Goal: Task Accomplishment & Management: Manage account settings

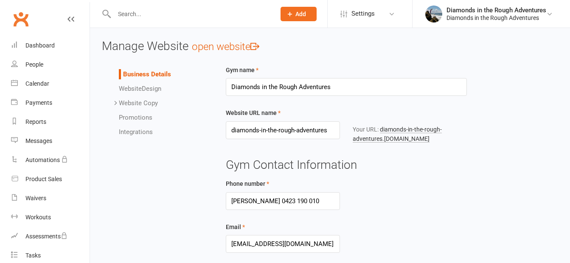
click at [134, 13] on input "text" at bounding box center [191, 14] width 158 height 12
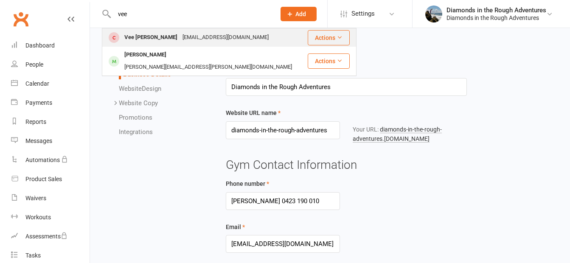
type input "vee"
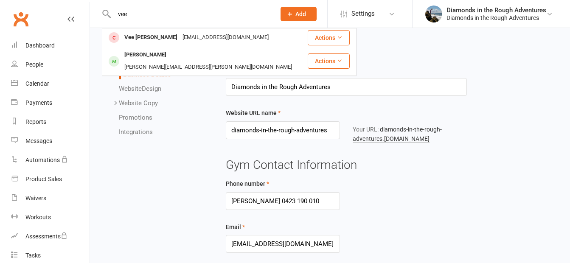
click at [138, 39] on div "Vee [PERSON_NAME]" at bounding box center [151, 37] width 58 height 12
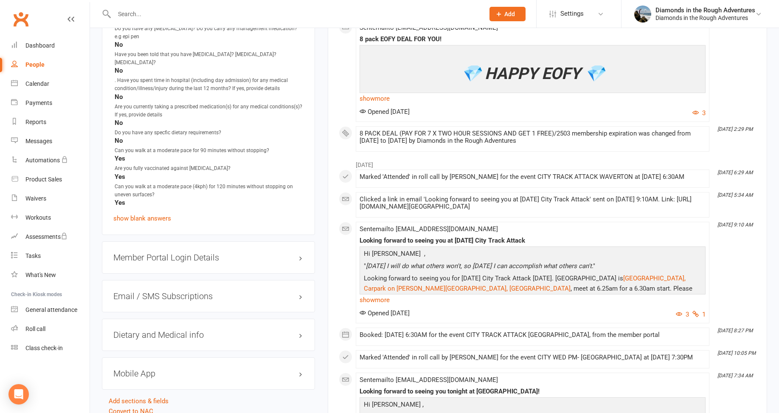
scroll to position [926, 0]
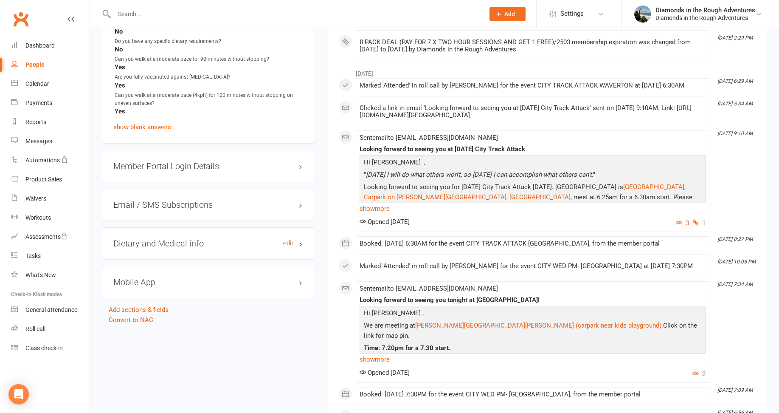
click at [289, 239] on link "edit" at bounding box center [288, 242] width 10 height 7
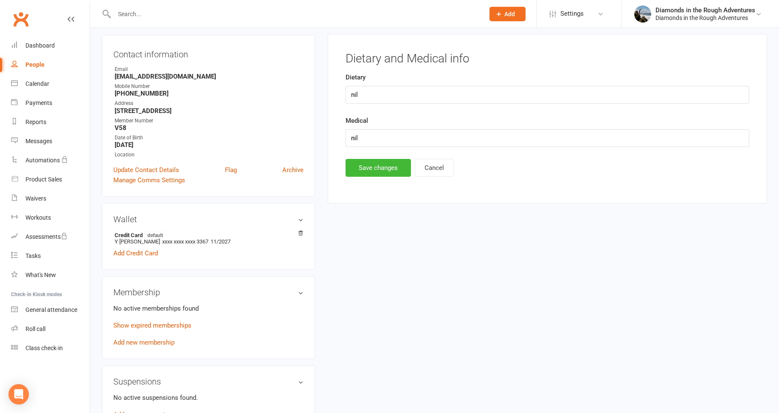
scroll to position [73, 0]
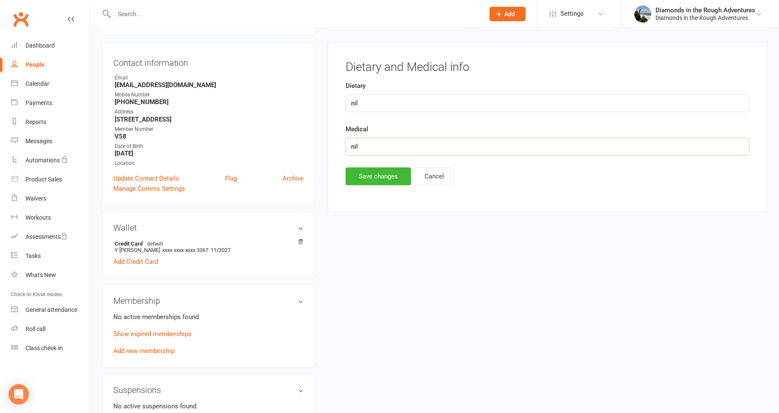
drag, startPoint x: 365, startPoint y: 143, endPoint x: 328, endPoint y: 143, distance: 37.8
click at [325, 146] on main "✓ Memberships n/a No active memberships $ Balance $0.00 Next: n/a Last: [DATE] …" at bounding box center [547, 93] width 452 height 253
type input "[MEDICAL_DATA]"
click at [385, 173] on button "Save changes" at bounding box center [377, 176] width 65 height 18
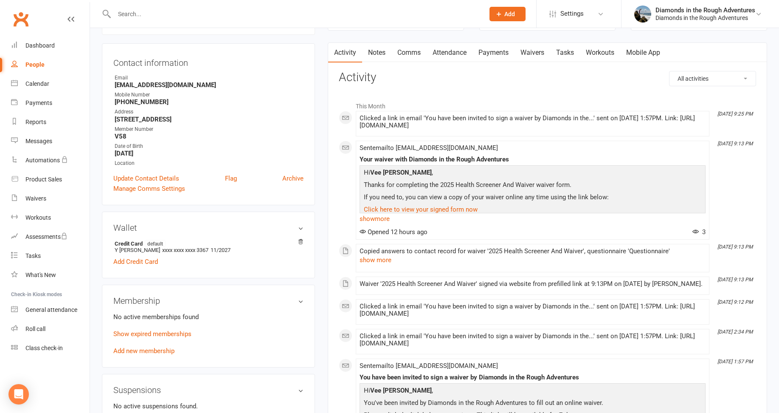
click at [147, 10] on input "text" at bounding box center [295, 14] width 367 height 12
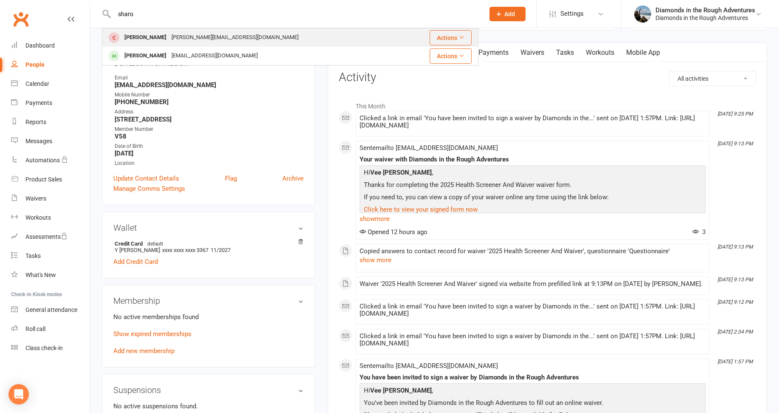
type input "sharo"
click at [157, 36] on div "[PERSON_NAME]" at bounding box center [145, 37] width 47 height 12
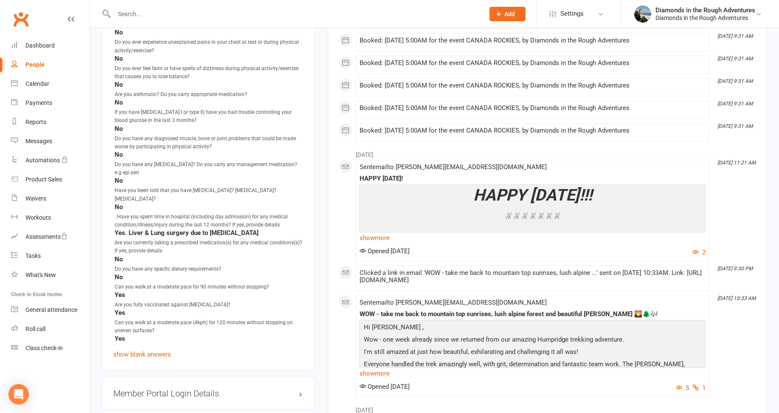
scroll to position [722, 0]
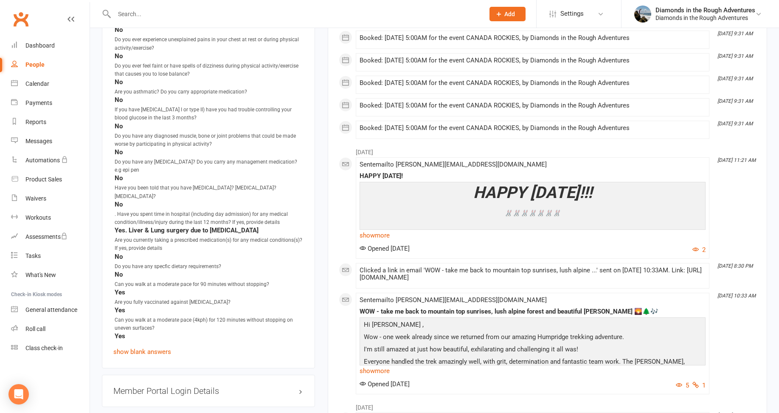
click at [227, 226] on strong "Yes. Liver & Lung surgery due to [MEDICAL_DATA]" at bounding box center [209, 230] width 189 height 8
drag, startPoint x: 235, startPoint y: 222, endPoint x: 115, endPoint y: 222, distance: 120.1
click at [115, 226] on strong "Yes. Liver & Lung surgery due to [MEDICAL_DATA]" at bounding box center [209, 230] width 189 height 8
drag, startPoint x: 115, startPoint y: 222, endPoint x: 137, endPoint y: 220, distance: 22.6
copy strong "Yes. Liver & Lung surgery due to [MEDICAL_DATA]"
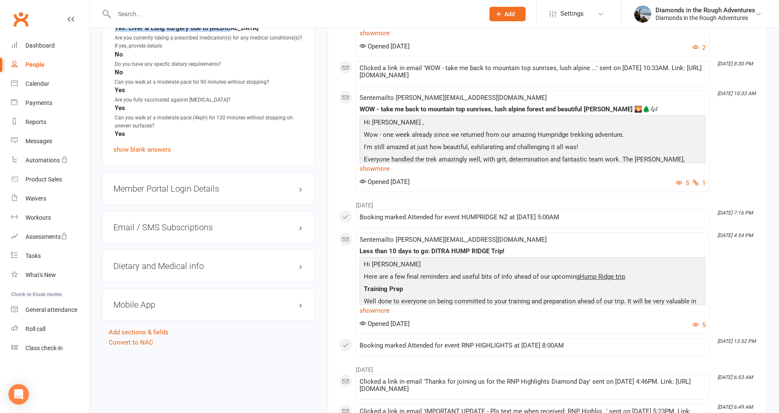
scroll to position [976, 0]
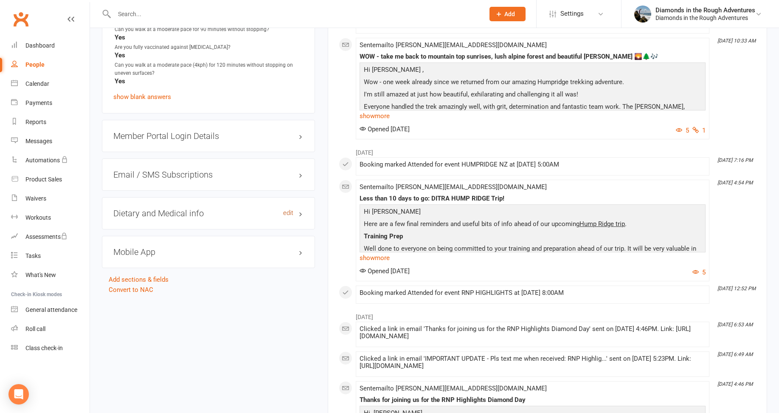
click at [287, 209] on link "edit" at bounding box center [288, 212] width 10 height 7
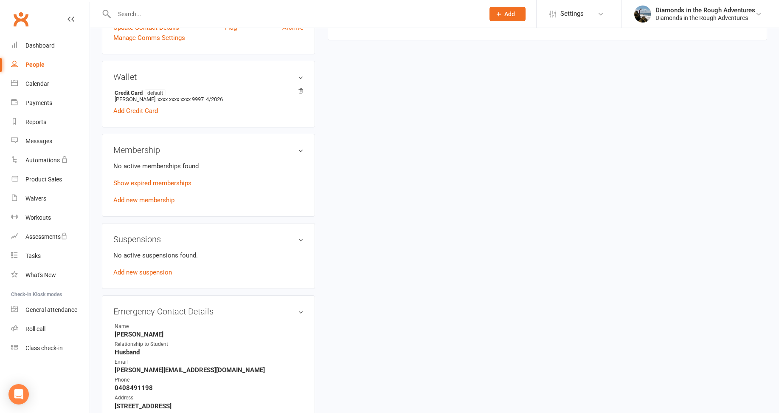
scroll to position [73, 0]
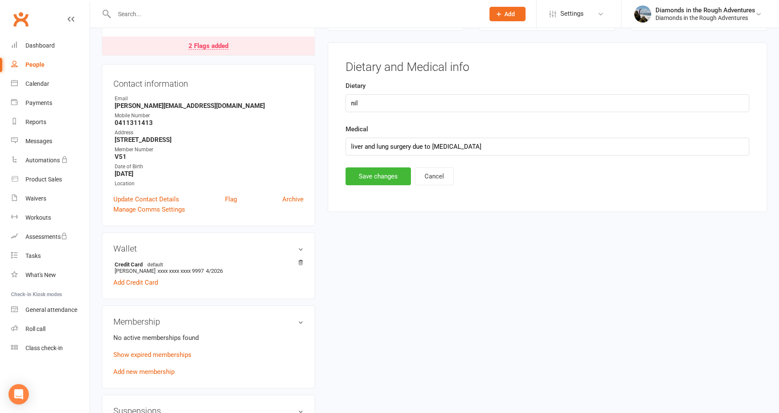
click at [136, 16] on input "text" at bounding box center [295, 14] width 367 height 12
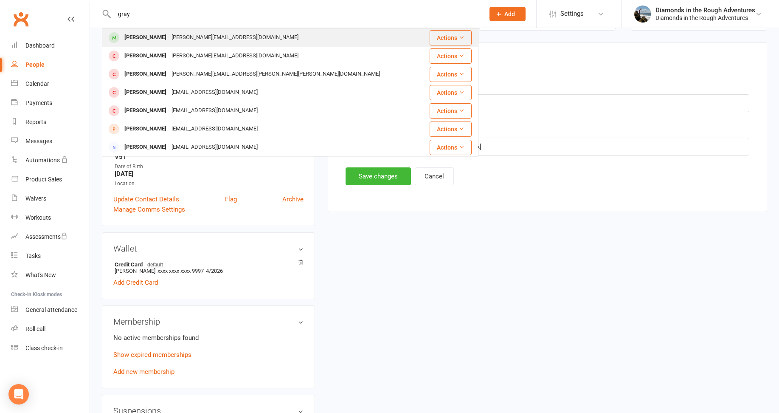
type input "gray"
click at [143, 36] on div "[PERSON_NAME]" at bounding box center [145, 37] width 47 height 12
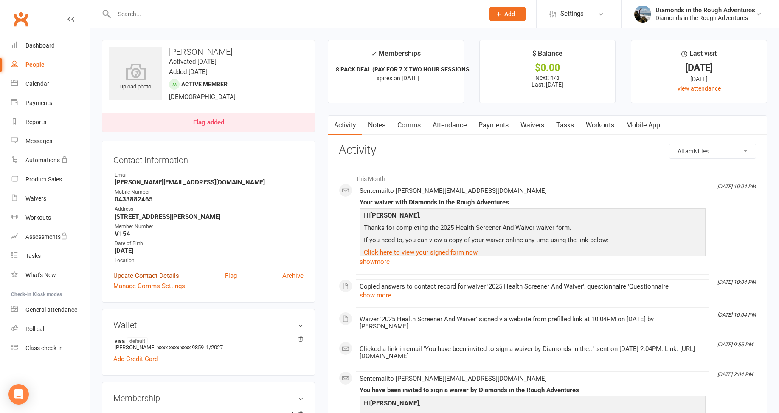
click at [168, 263] on link "Update Contact Details" at bounding box center [146, 275] width 66 height 10
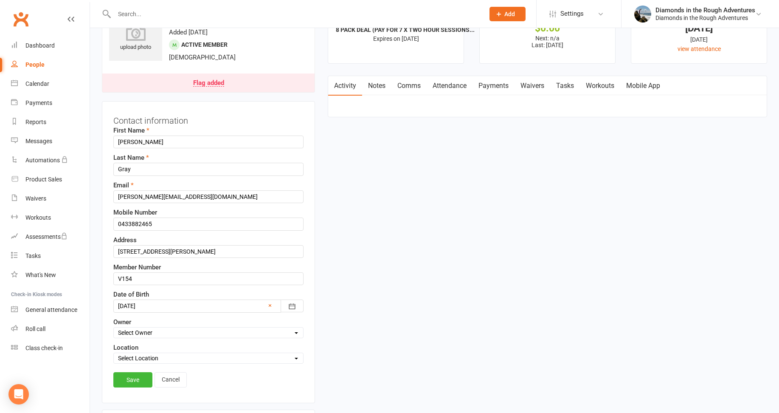
scroll to position [40, 0]
drag, startPoint x: 155, startPoint y: 250, endPoint x: 99, endPoint y: 245, distance: 55.8
type input "[STREET_ADDRESS][PERSON_NAME]"
click at [135, 263] on link "Save" at bounding box center [132, 378] width 39 height 15
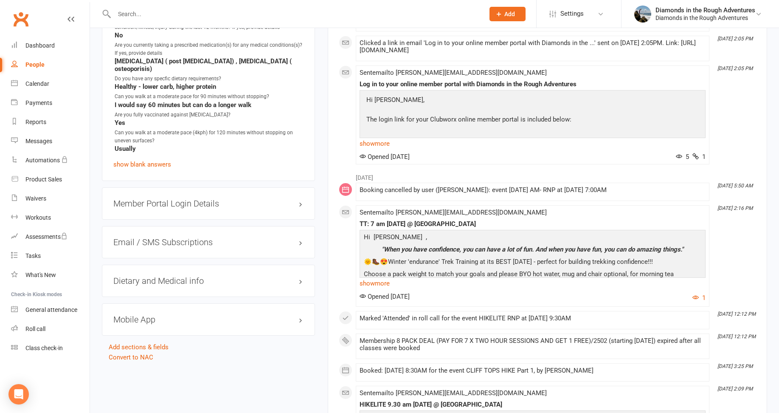
scroll to position [974, 0]
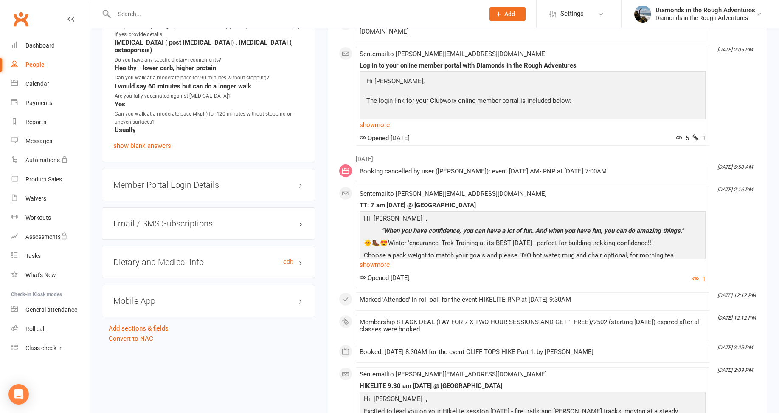
click at [205, 257] on h3 "Dietary and Medical info edit" at bounding box center [208, 261] width 190 height 9
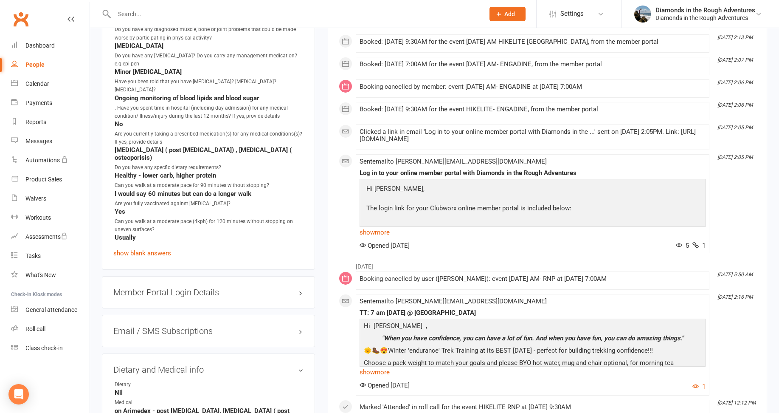
scroll to position [846, 0]
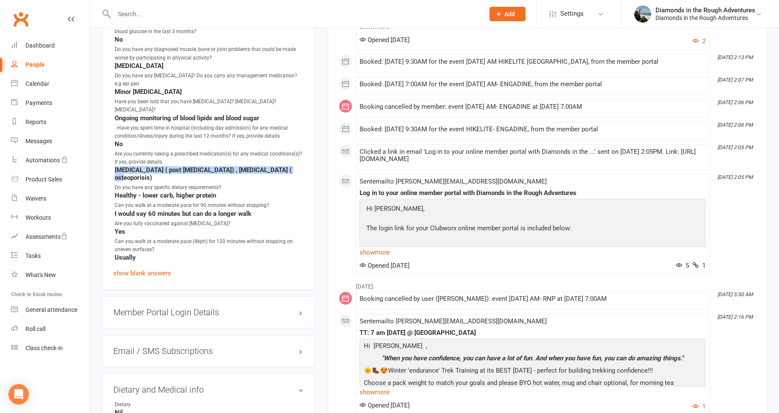
drag, startPoint x: 275, startPoint y: 155, endPoint x: 119, endPoint y: 155, distance: 155.3
click at [118, 166] on strong "[MEDICAL_DATA] ( post [MEDICAL_DATA]) , [MEDICAL_DATA] ( osteoporisis)" at bounding box center [209, 173] width 189 height 15
drag, startPoint x: 119, startPoint y: 155, endPoint x: 159, endPoint y: 154, distance: 39.9
copy strong "hyroxine ( post [MEDICAL_DATA]) , [MEDICAL_DATA] ( osteoporisis"
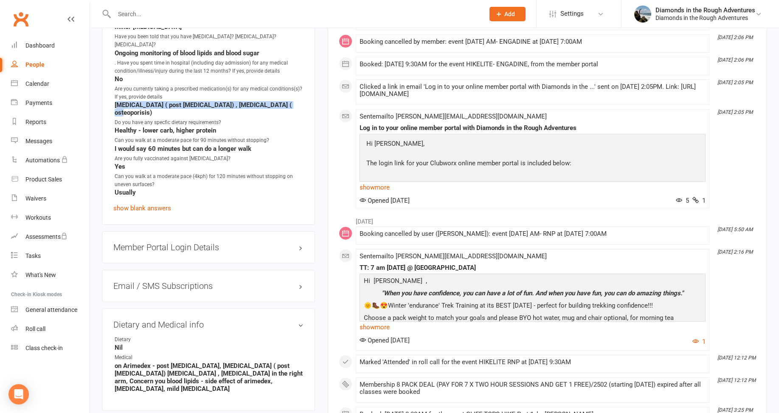
scroll to position [889, 0]
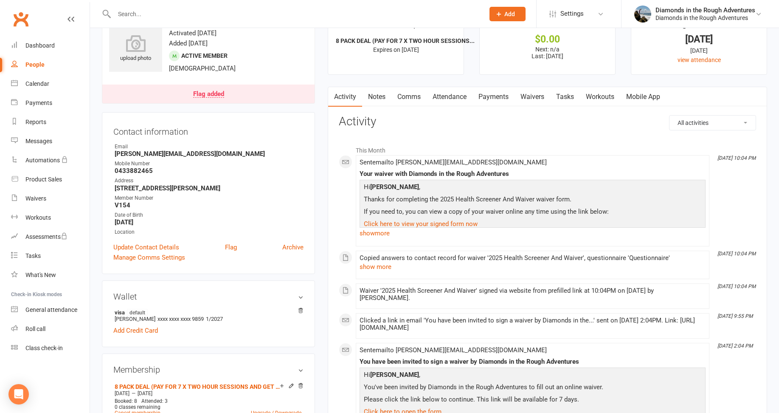
scroll to position [0, 0]
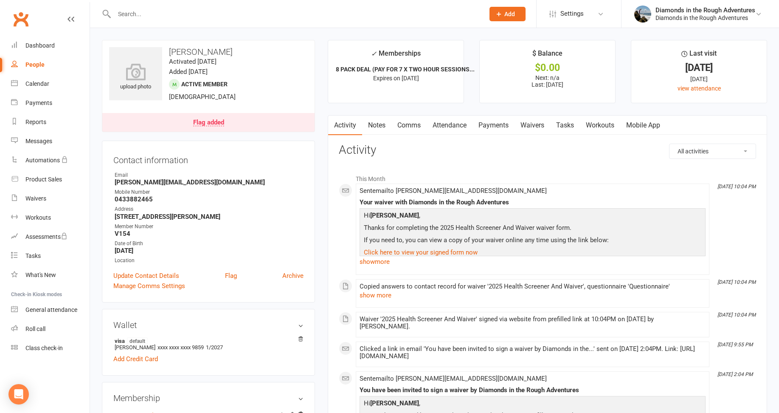
click at [208, 124] on div "Flag added" at bounding box center [208, 122] width 31 height 7
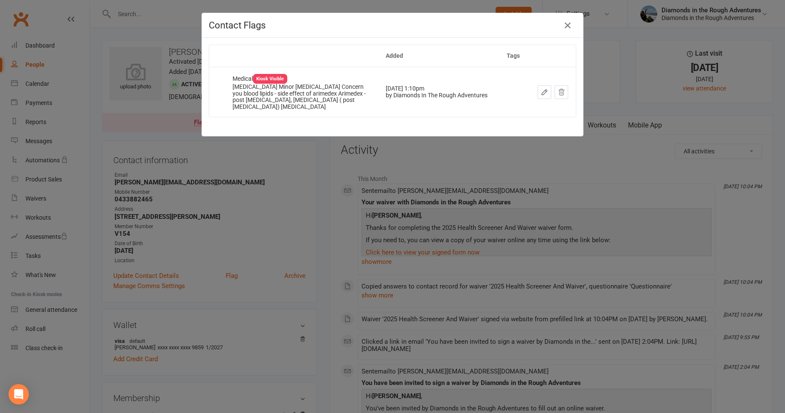
click at [284, 190] on div "Contact Flags Added Tags Medical Kiosk Visible [MEDICAL_DATA] Minor [MEDICAL_DA…" at bounding box center [392, 206] width 785 height 413
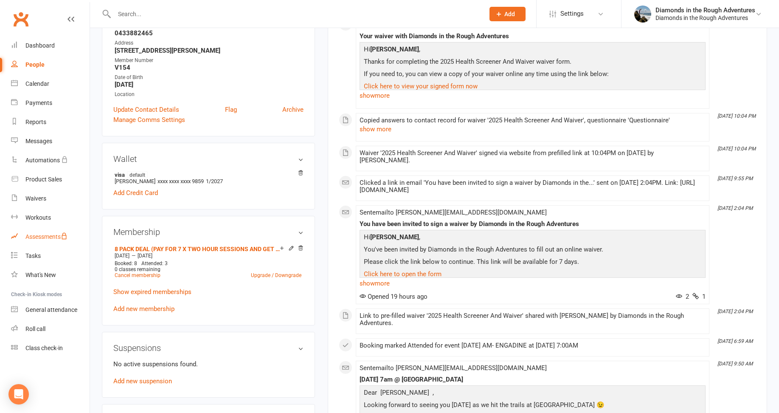
scroll to position [170, 0]
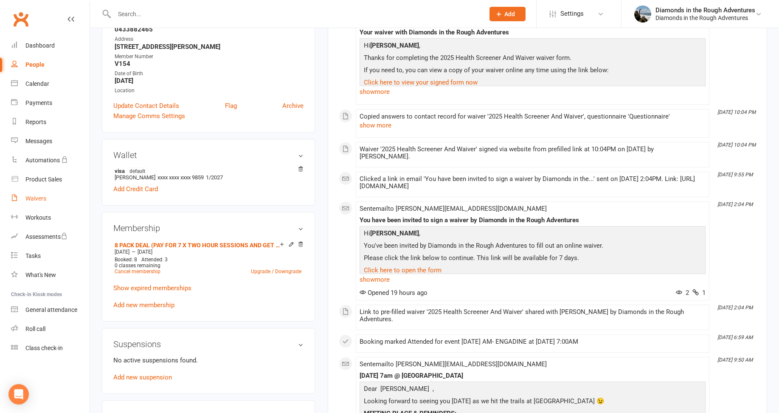
click at [39, 197] on div "Waivers" at bounding box center [35, 198] width 21 height 7
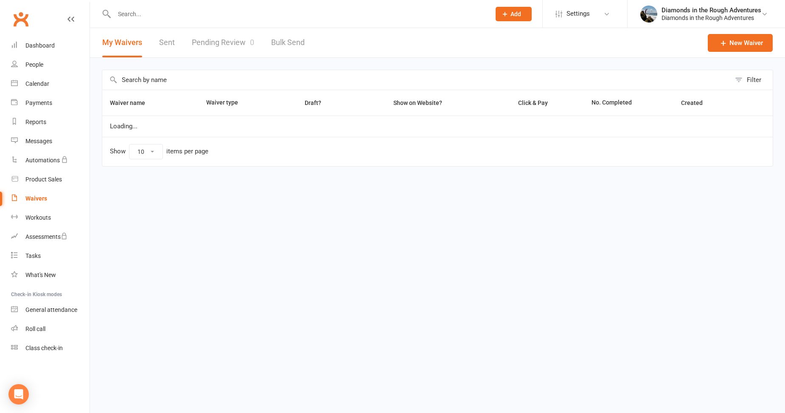
select select "25"
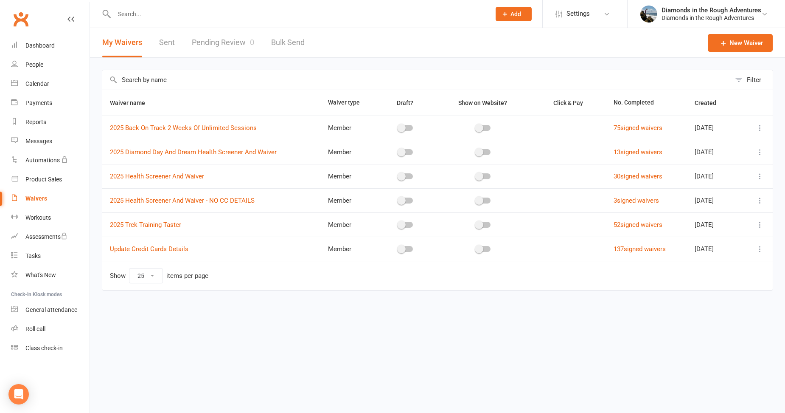
click at [166, 42] on link "Sent" at bounding box center [167, 42] width 16 height 29
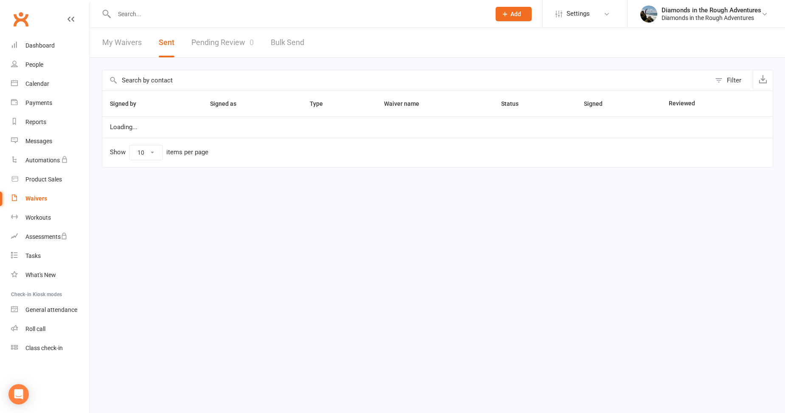
select select "100"
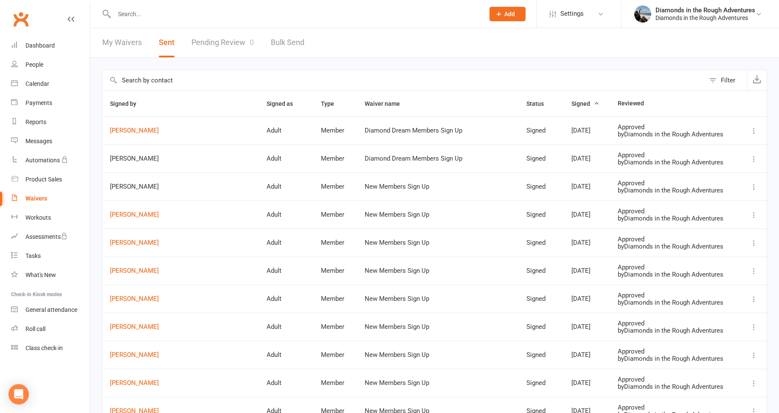
click at [124, 42] on link "My Waivers" at bounding box center [121, 42] width 39 height 29
select select "25"
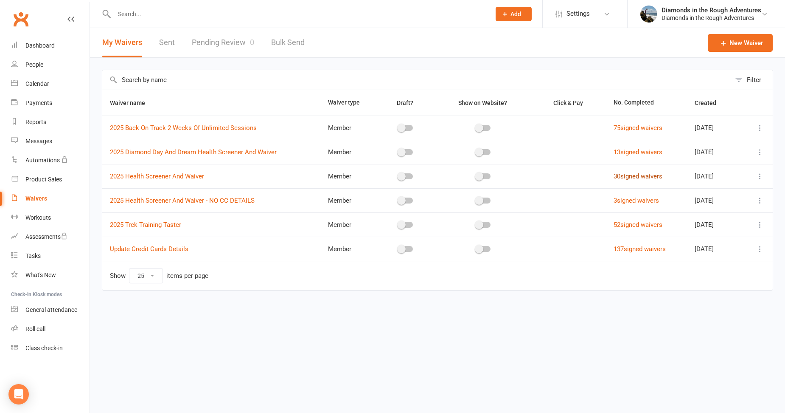
click at [570, 177] on link "30 signed waivers" at bounding box center [638, 176] width 49 height 8
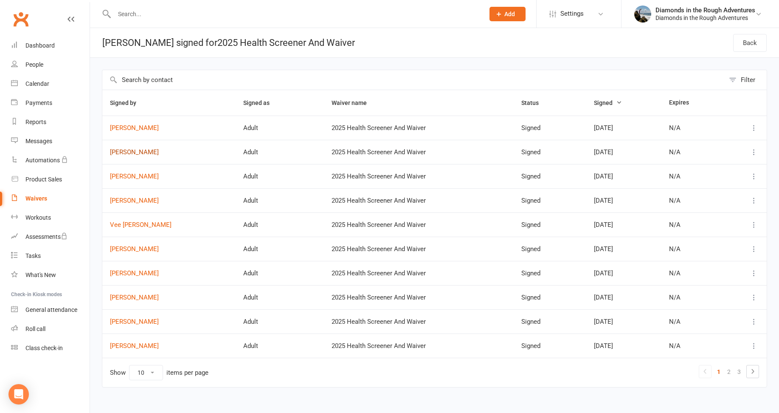
click at [130, 149] on link "[PERSON_NAME]" at bounding box center [169, 152] width 118 height 7
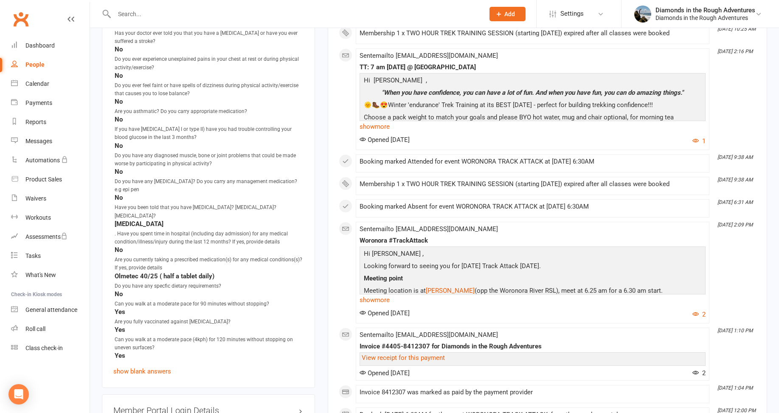
scroll to position [722, 0]
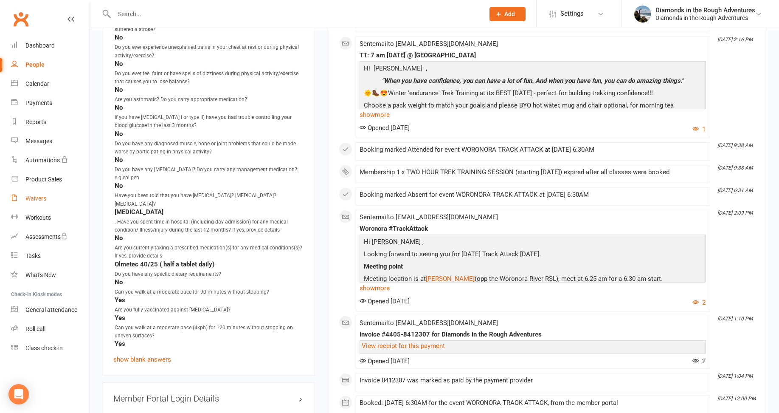
drag, startPoint x: 36, startPoint y: 196, endPoint x: 40, endPoint y: 196, distance: 4.7
click at [36, 196] on div "Waivers" at bounding box center [35, 198] width 21 height 7
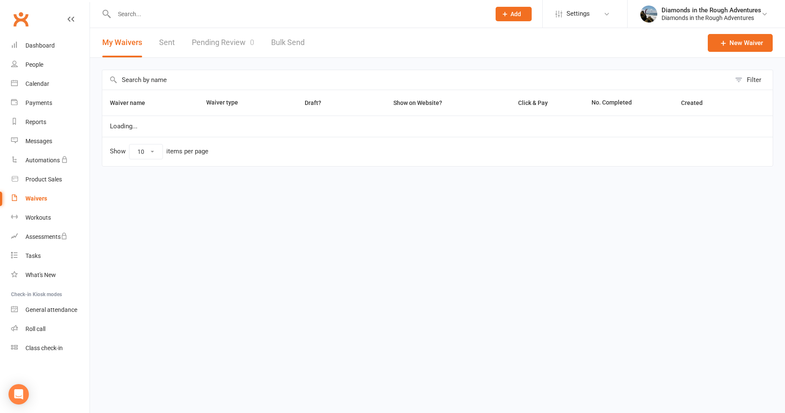
select select "25"
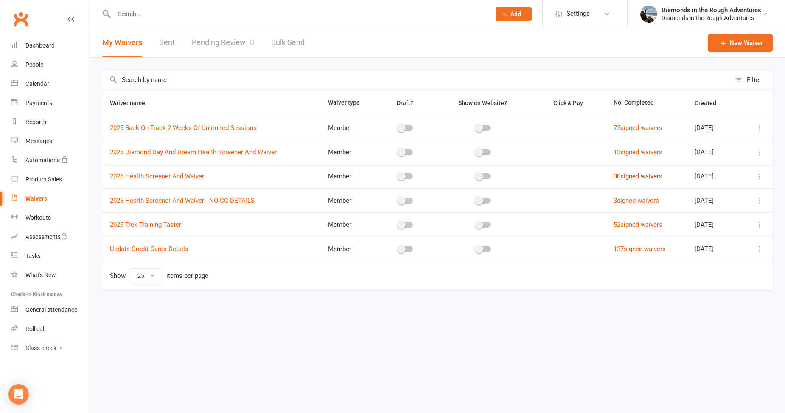
click at [570, 178] on link "30 signed waivers" at bounding box center [638, 176] width 49 height 8
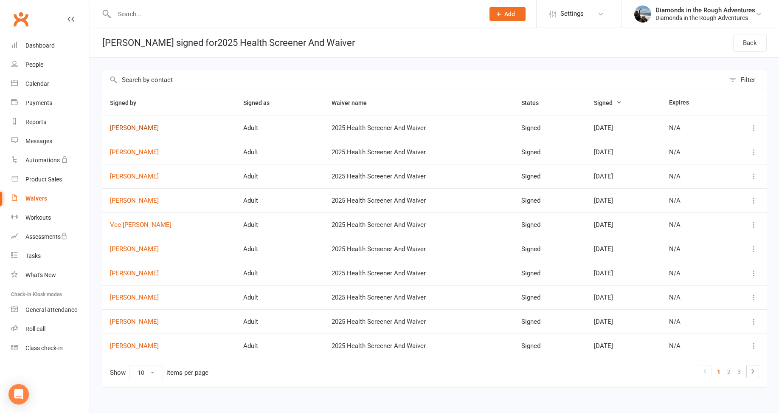
click at [139, 128] on link "[PERSON_NAME]" at bounding box center [169, 127] width 118 height 7
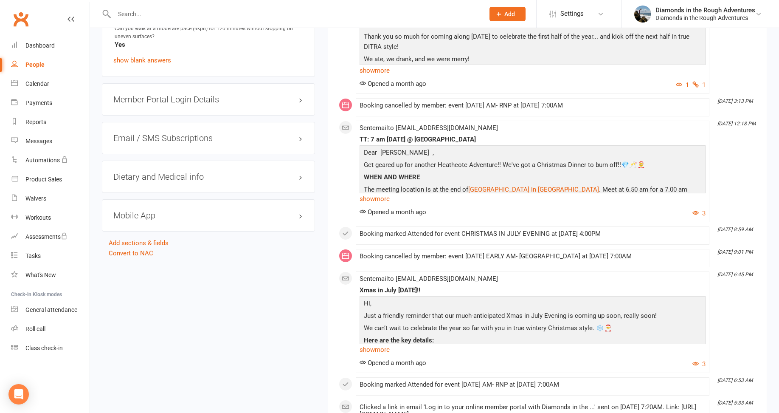
scroll to position [1061, 0]
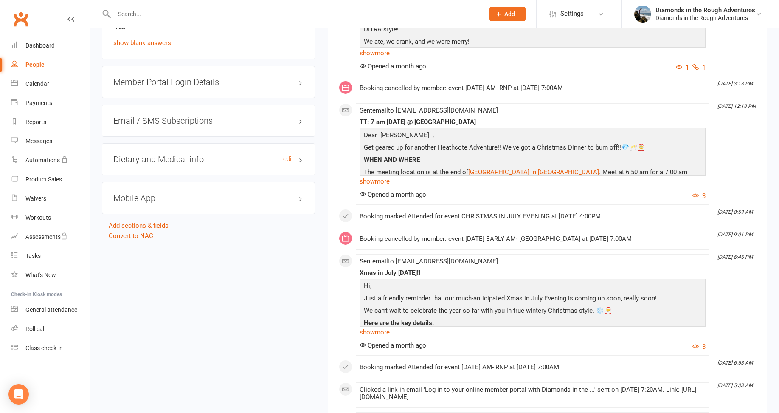
click at [202, 154] on h3 "Dietary and Medical info edit" at bounding box center [208, 158] width 190 height 9
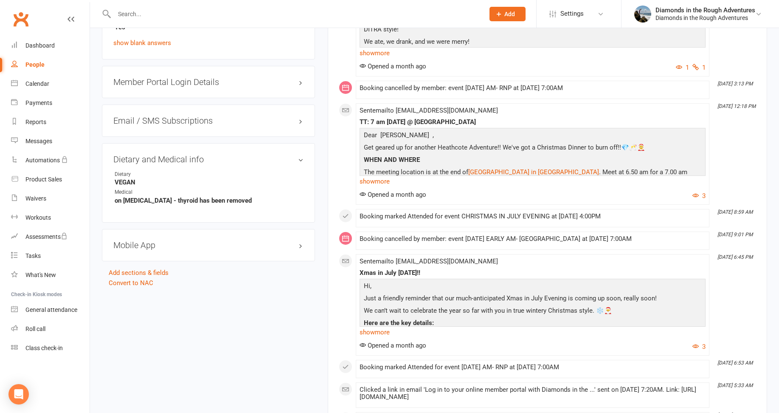
click at [243, 263] on div "upload photo Kath Newbury Activated [DATE] Added [DATE] Active member [DEMOGRAP…" at bounding box center [434, 161] width 678 height 2364
click at [37, 194] on link "Waivers" at bounding box center [50, 198] width 79 height 19
select select "25"
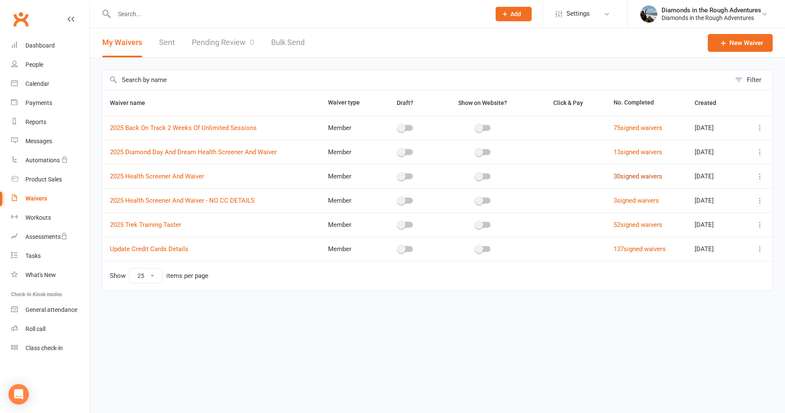
click at [570, 176] on link "30 signed waivers" at bounding box center [638, 176] width 49 height 8
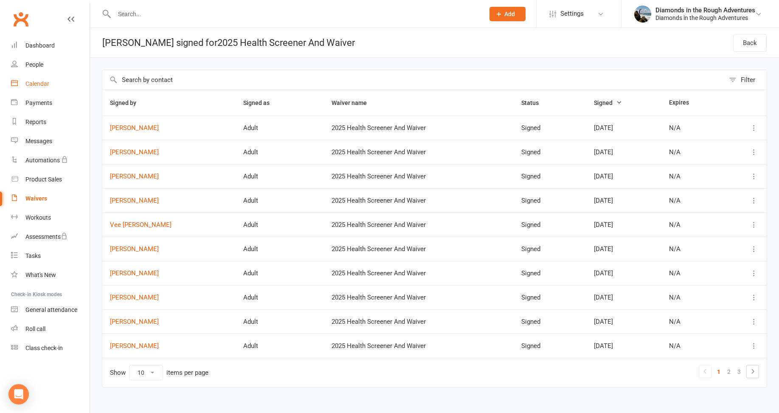
click at [40, 84] on div "Calendar" at bounding box center [37, 83] width 24 height 7
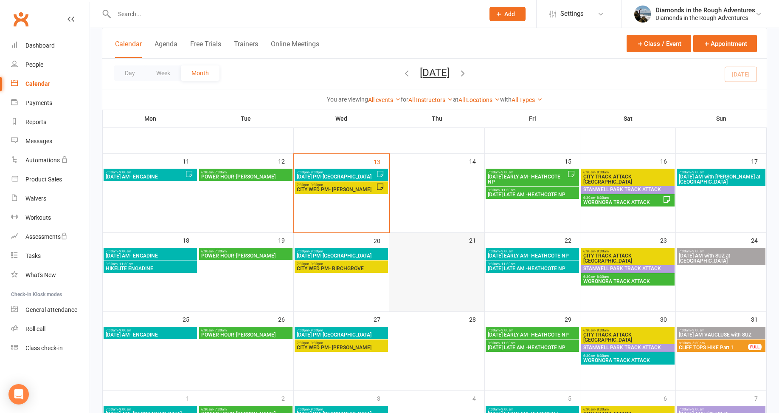
scroll to position [170, 0]
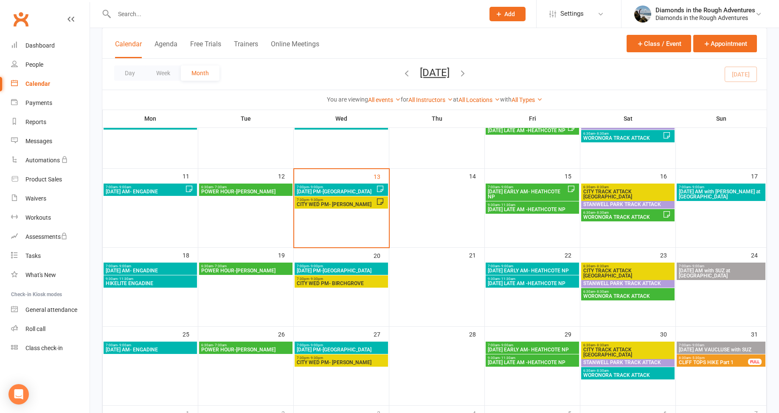
click at [341, 191] on span "[DATE] PM-[GEOGRAPHIC_DATA]" at bounding box center [336, 191] width 80 height 5
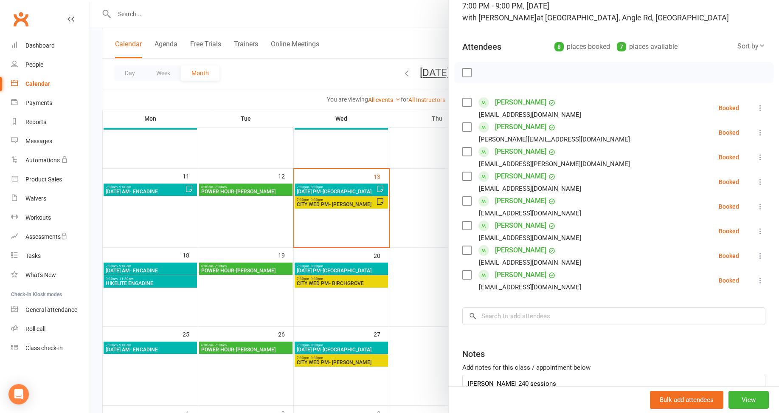
scroll to position [85, 0]
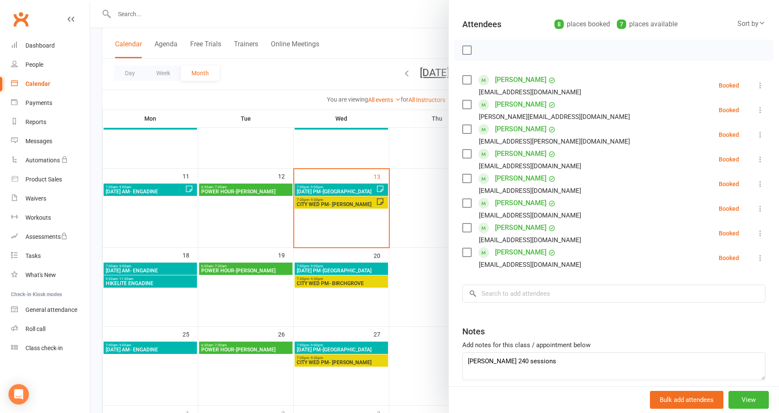
click at [422, 217] on div at bounding box center [434, 206] width 689 height 413
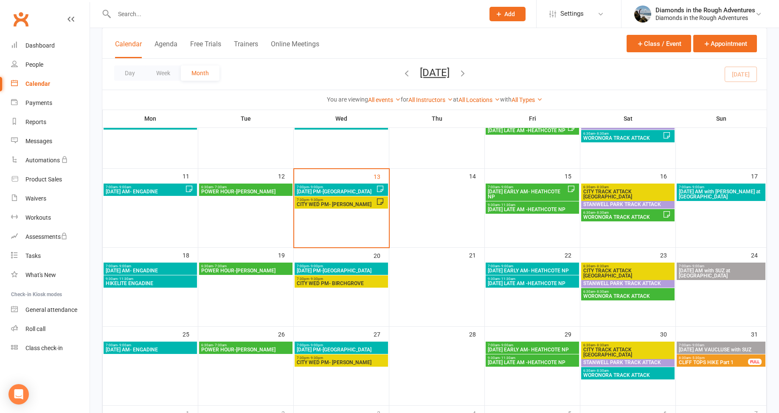
click at [341, 205] on span "CITY WED PM- [PERSON_NAME]" at bounding box center [336, 204] width 80 height 5
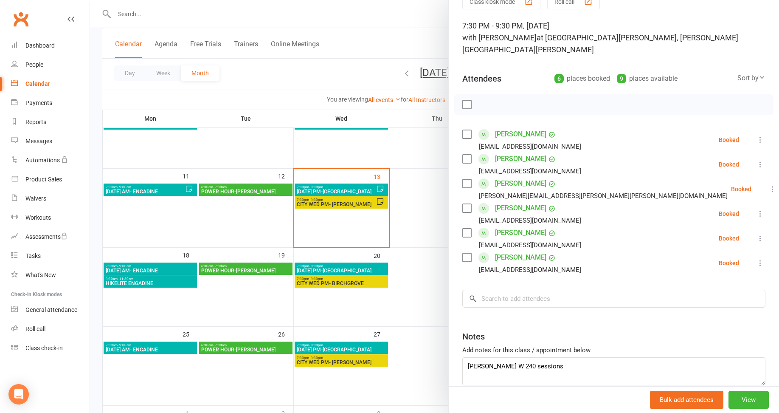
scroll to position [72, 0]
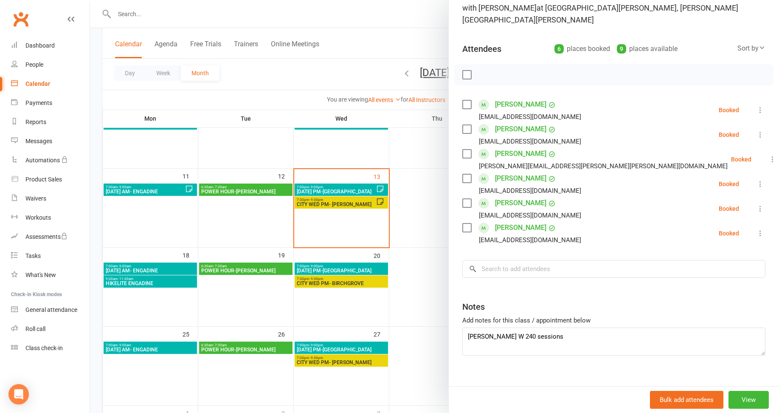
click at [418, 234] on div at bounding box center [434, 206] width 689 height 413
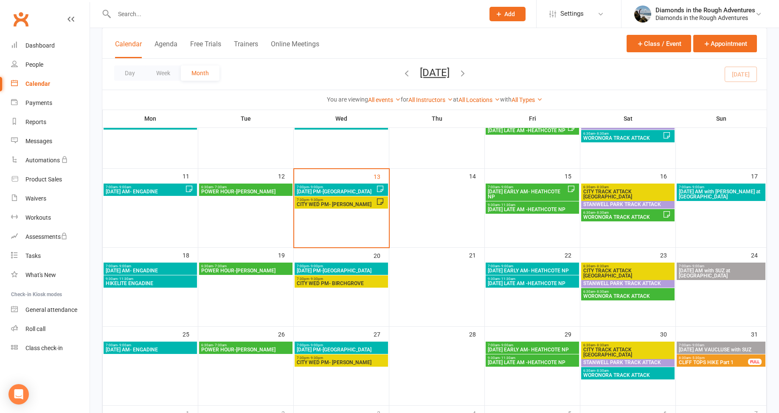
click at [525, 198] on span "[DATE] EARLY AM- HEATHCOTE NP" at bounding box center [527, 194] width 80 height 10
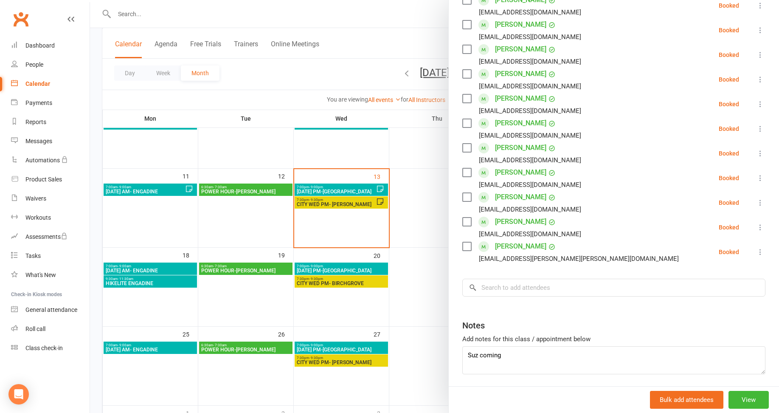
scroll to position [255, 0]
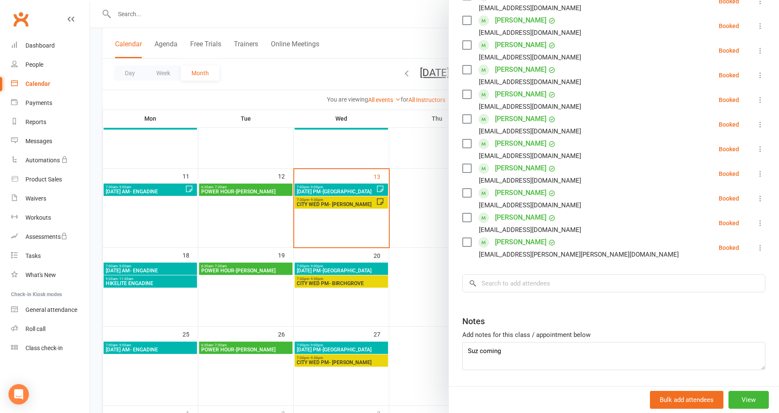
click at [408, 263] on div at bounding box center [434, 206] width 689 height 413
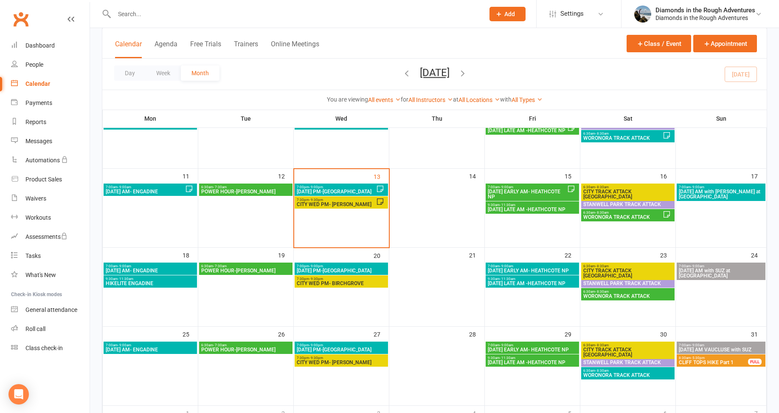
click at [536, 207] on span "[DATE] LATE AM -HEATHCOTE NP" at bounding box center [532, 209] width 90 height 5
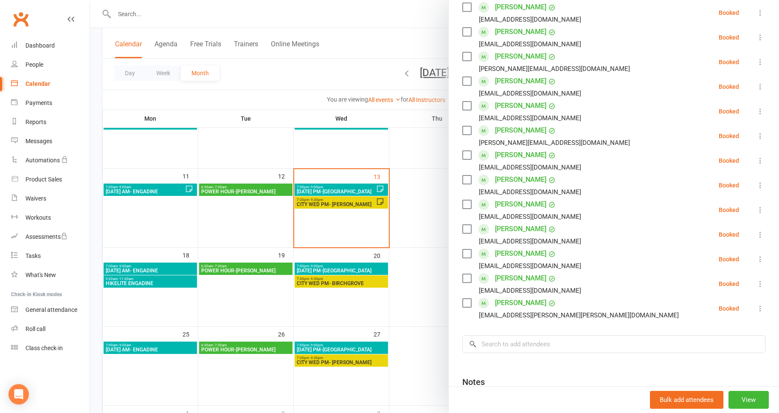
scroll to position [170, 0]
click at [420, 263] on div at bounding box center [434, 206] width 689 height 413
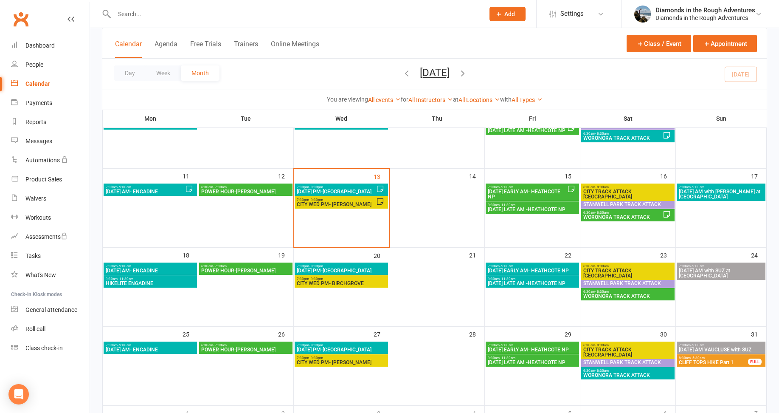
click at [570, 191] on span "[DATE] AM with [PERSON_NAME] at [GEOGRAPHIC_DATA]" at bounding box center [720, 194] width 85 height 10
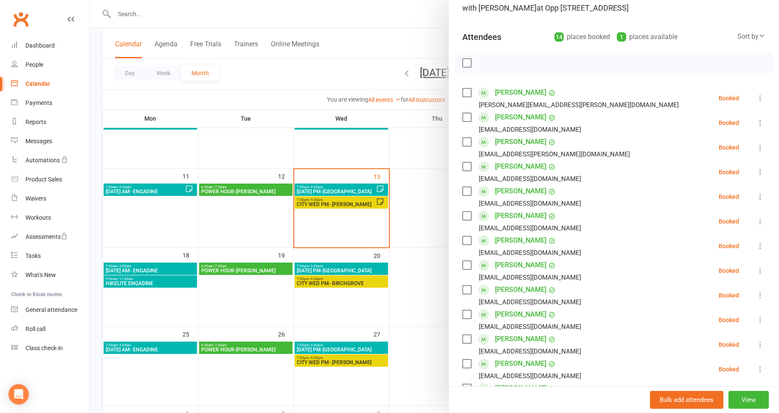
scroll to position [0, 0]
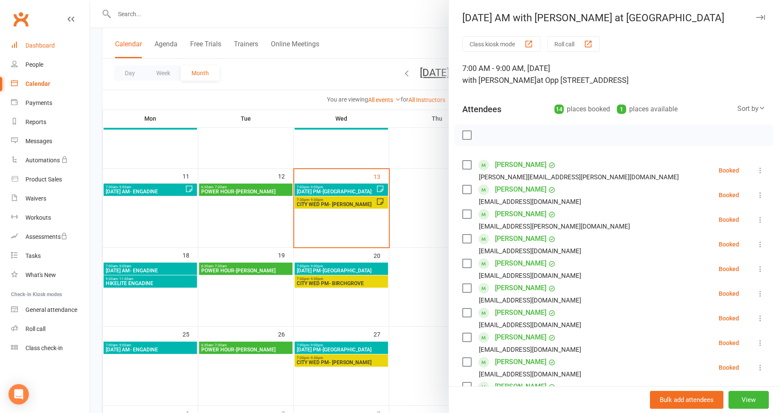
click at [48, 45] on div "Dashboard" at bounding box center [39, 45] width 29 height 7
